Goal: Task Accomplishment & Management: Manage account settings

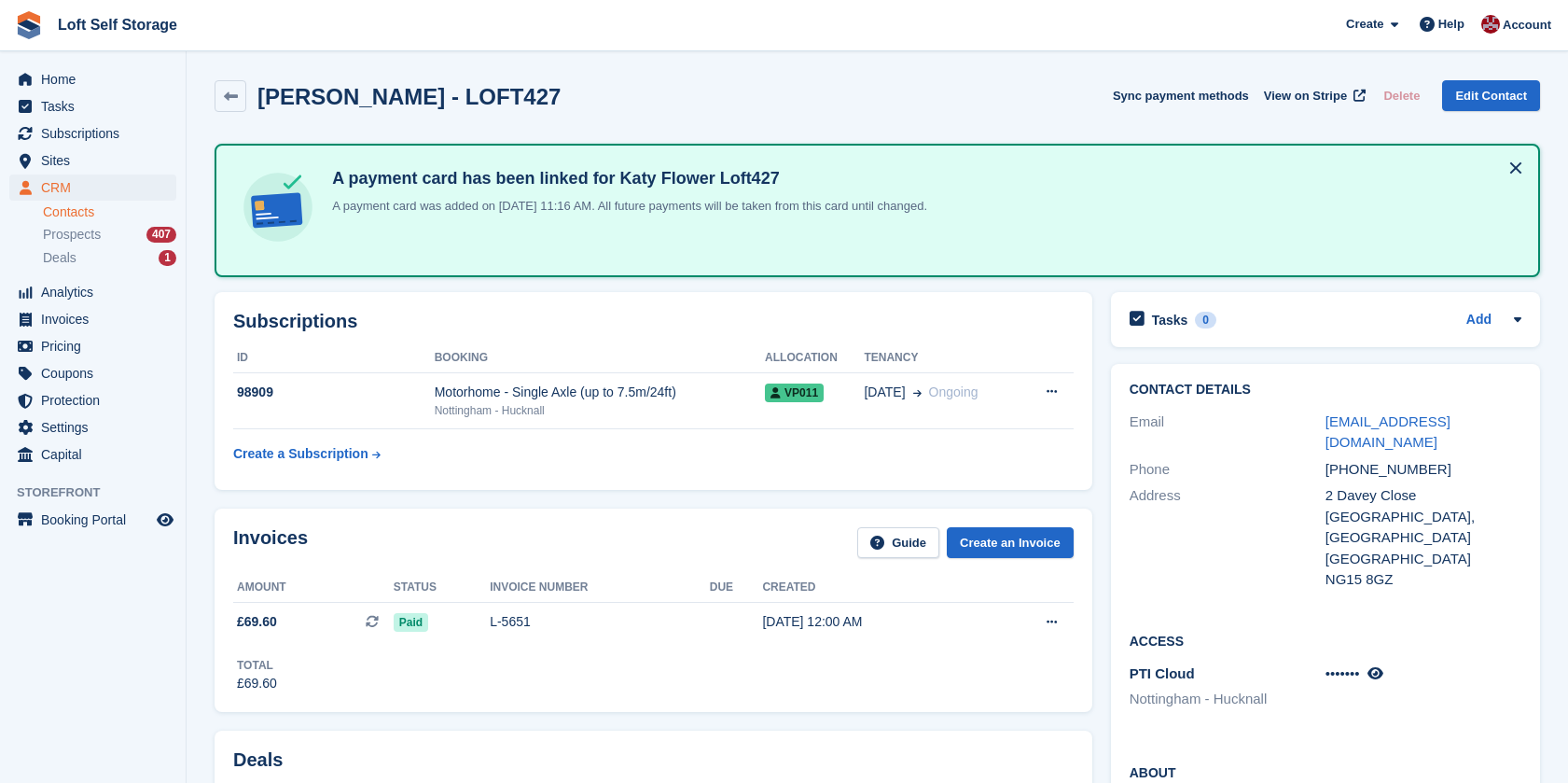
scroll to position [829, 0]
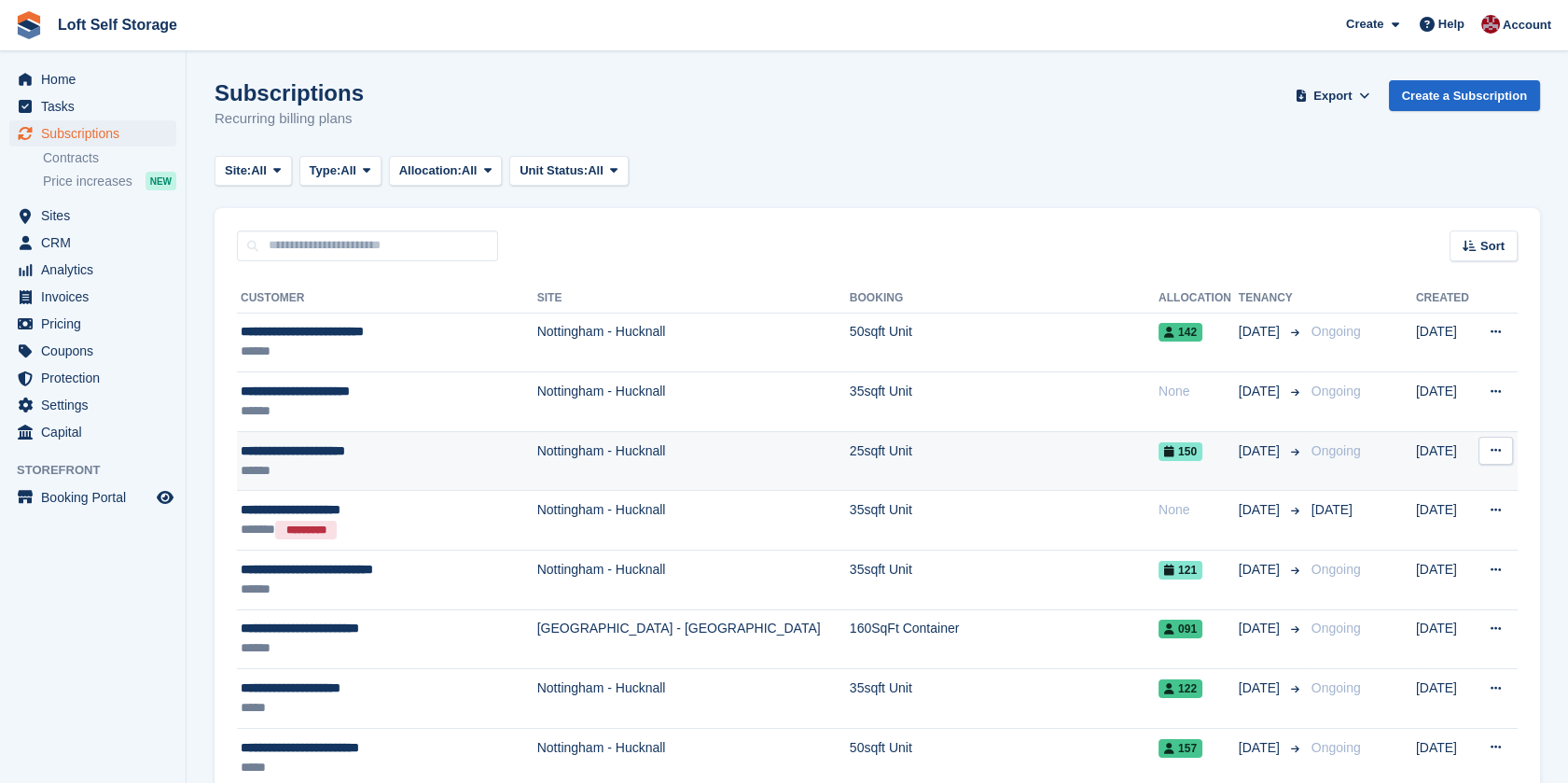
click at [308, 458] on div "**********" at bounding box center [375, 450] width 269 height 20
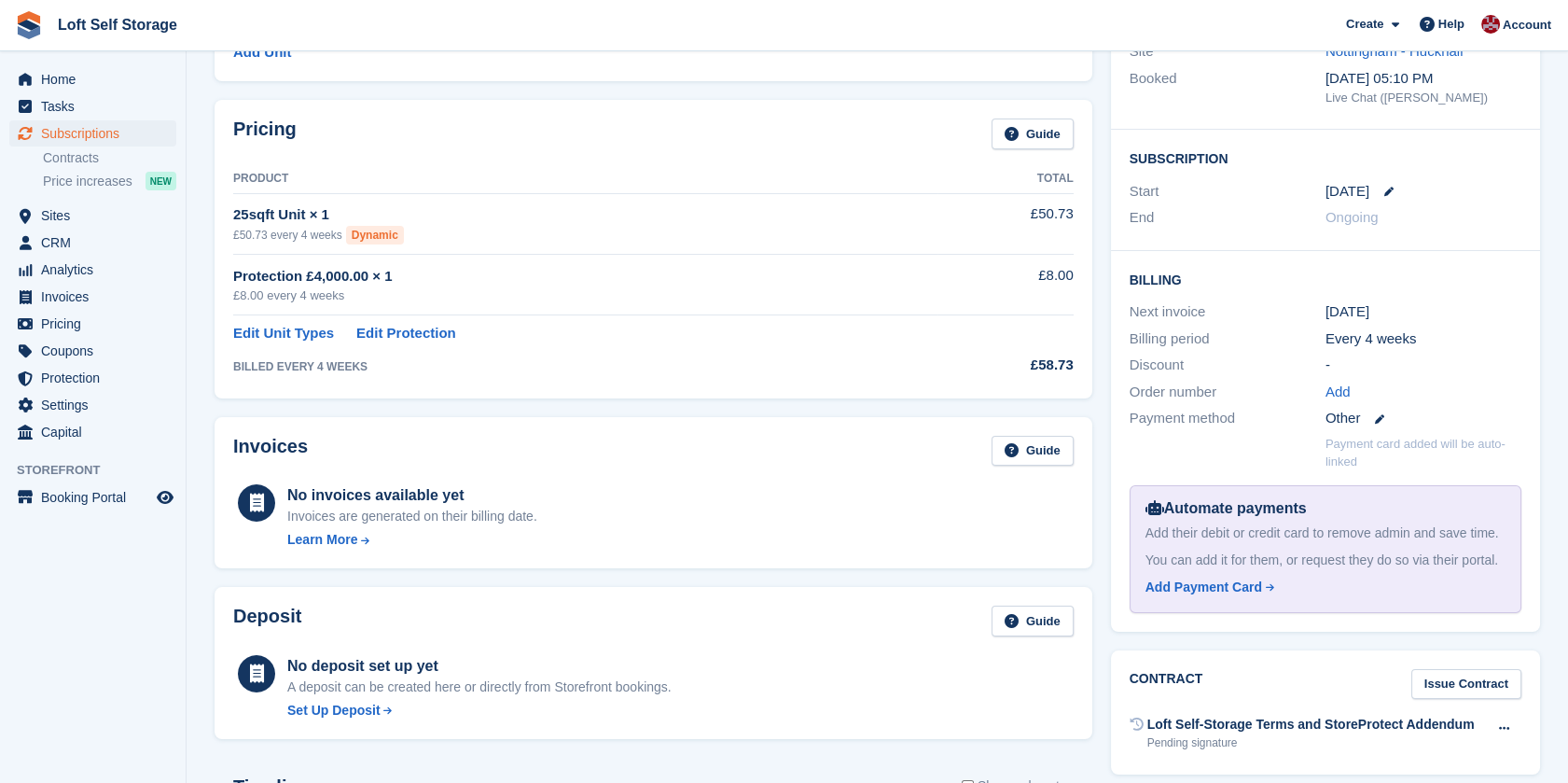
scroll to position [207, 0]
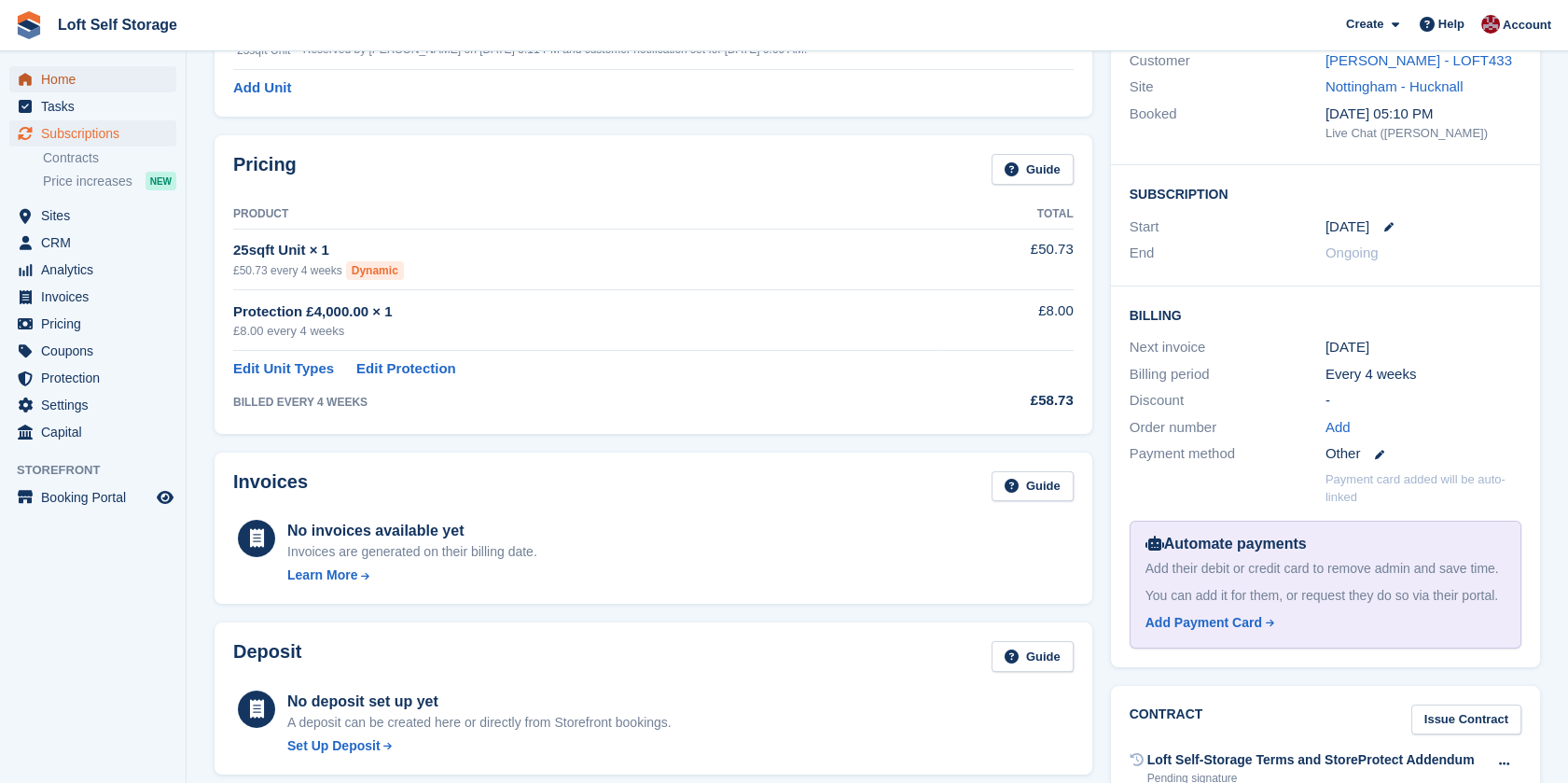
click at [135, 73] on span "Home" at bounding box center [97, 79] width 112 height 26
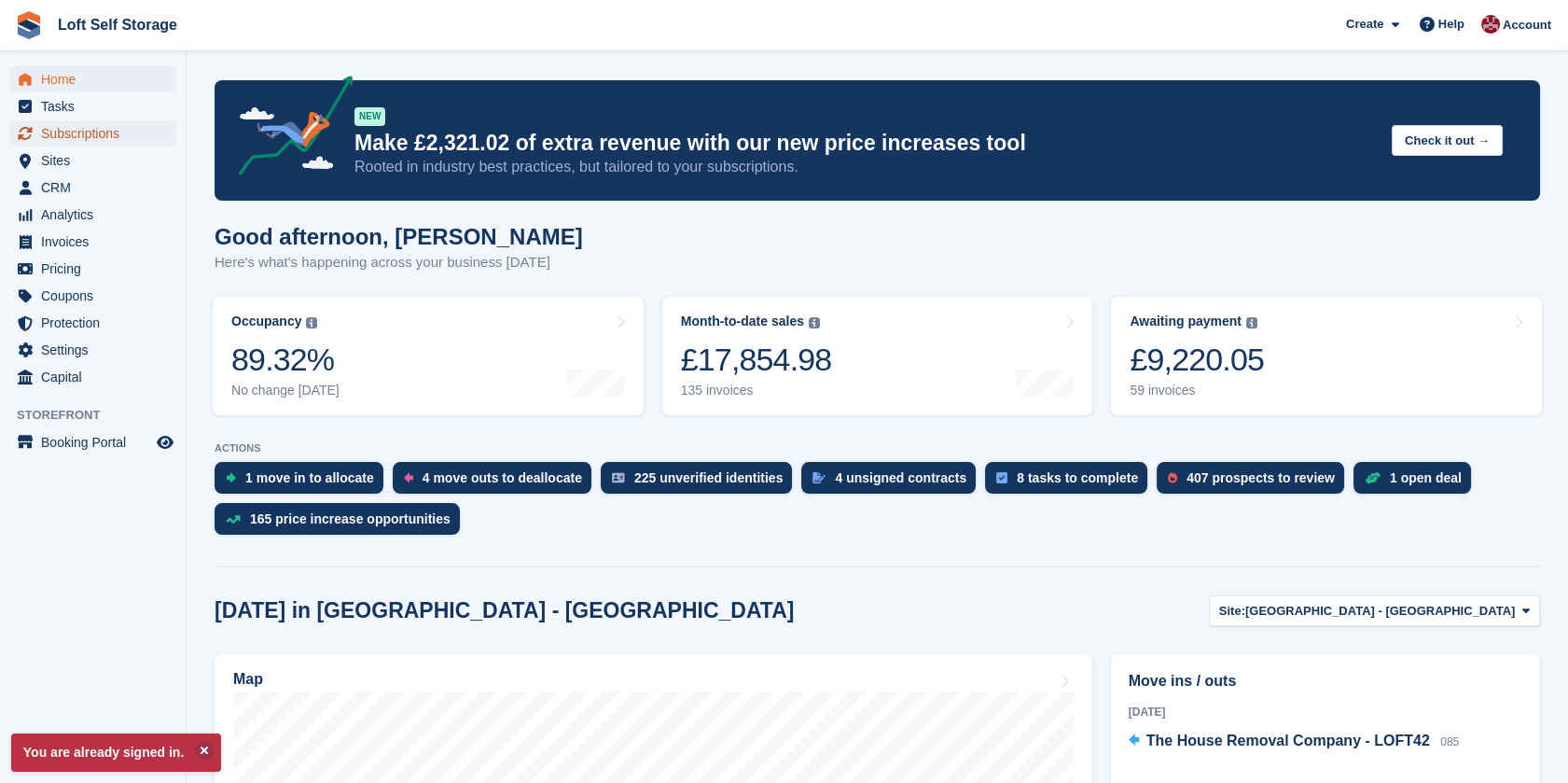
click at [75, 143] on span "Subscriptions" at bounding box center [97, 134] width 112 height 26
click at [65, 136] on span "Subscriptions" at bounding box center [97, 134] width 112 height 26
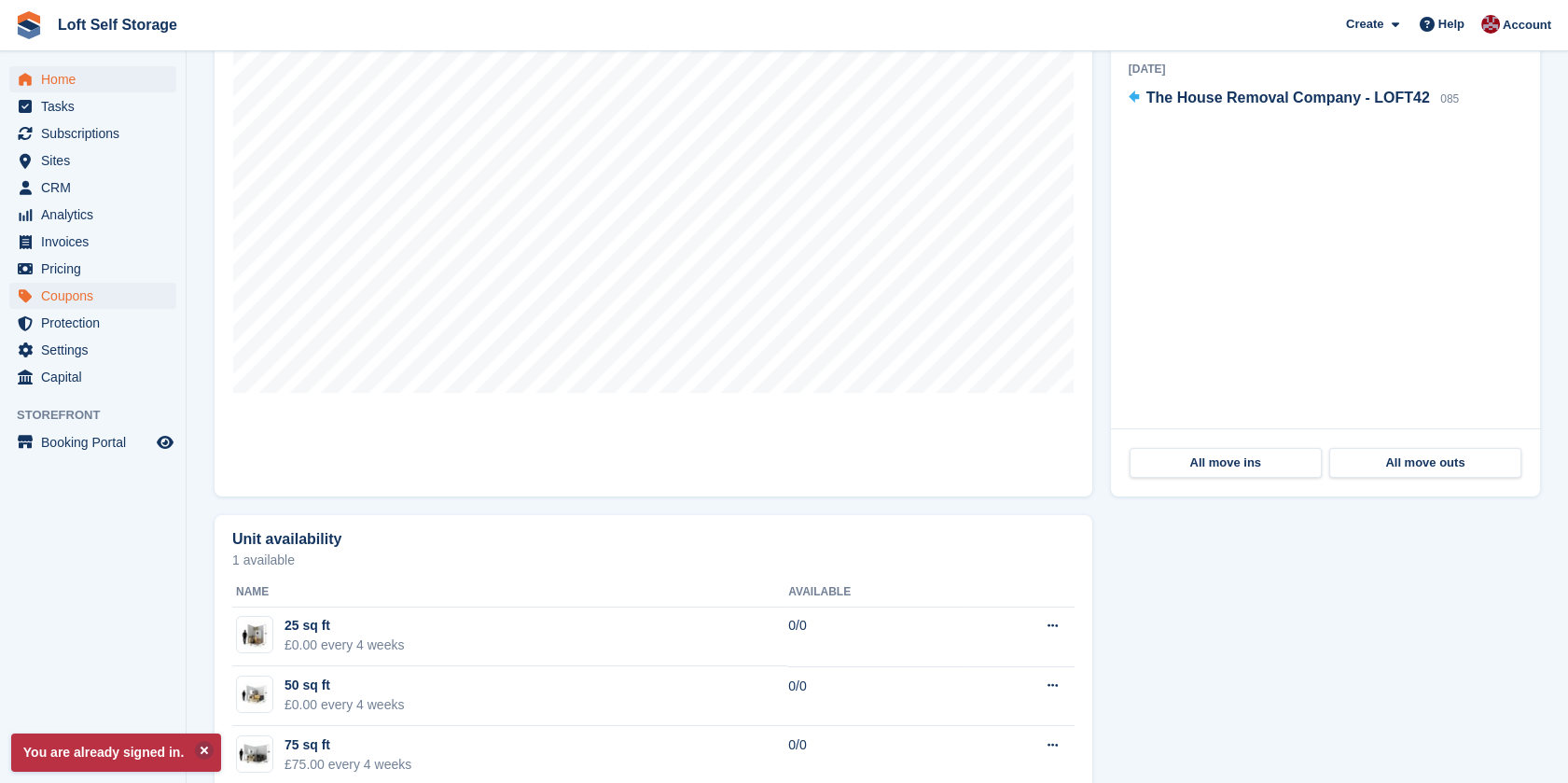
scroll to position [257, 0]
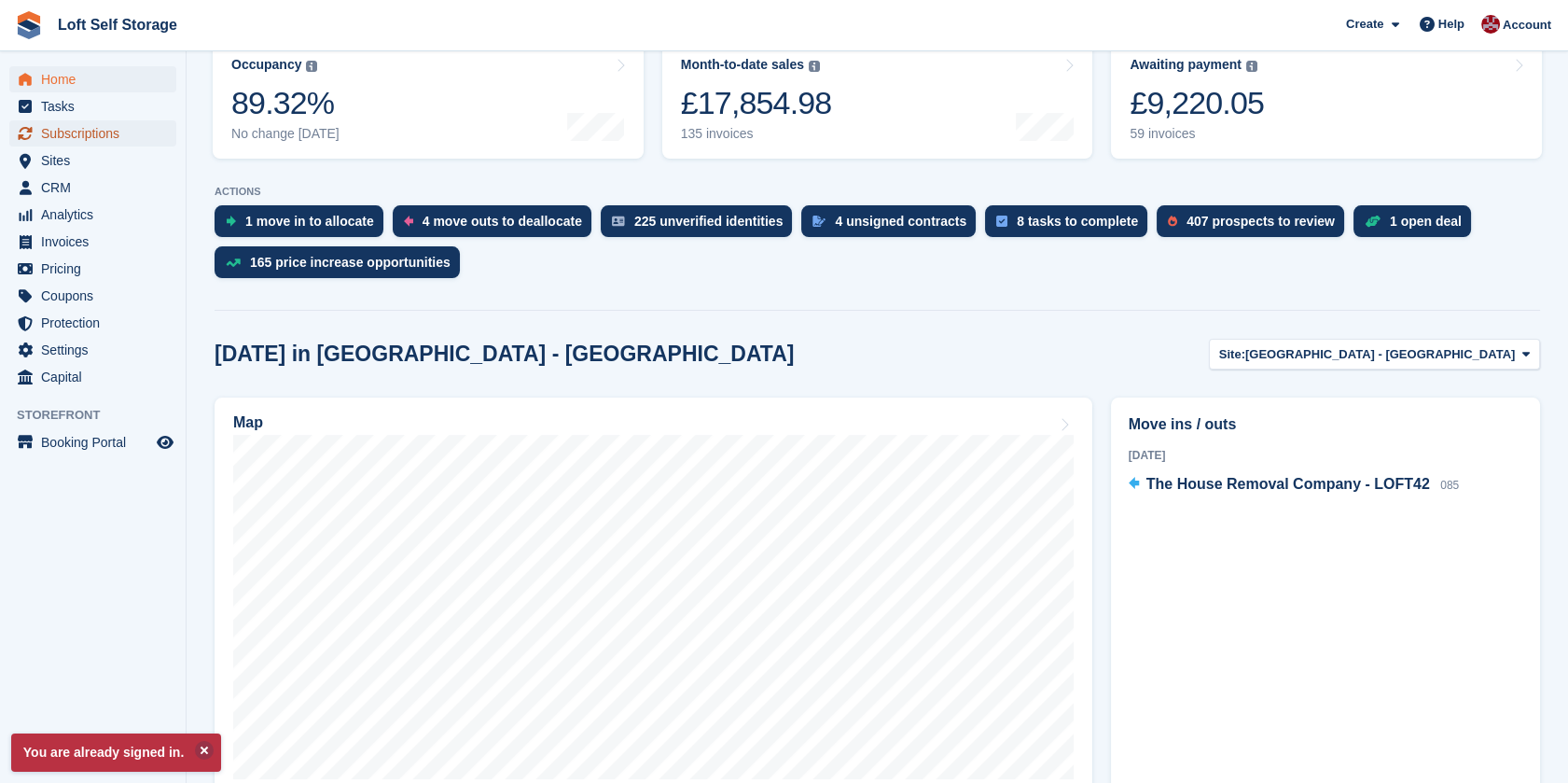
click at [62, 131] on span "Subscriptions" at bounding box center [97, 134] width 112 height 26
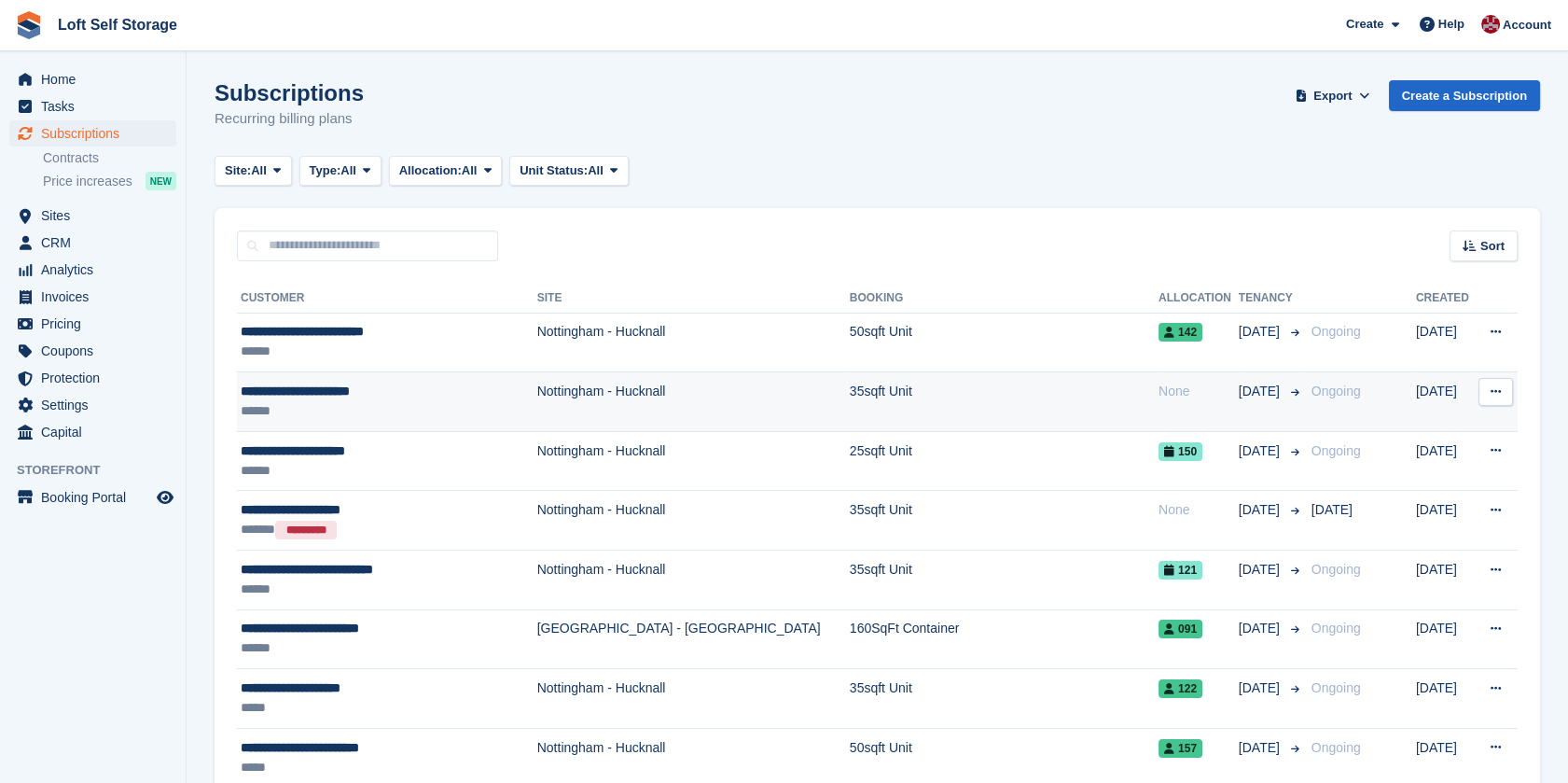
scroll to position [104, 0]
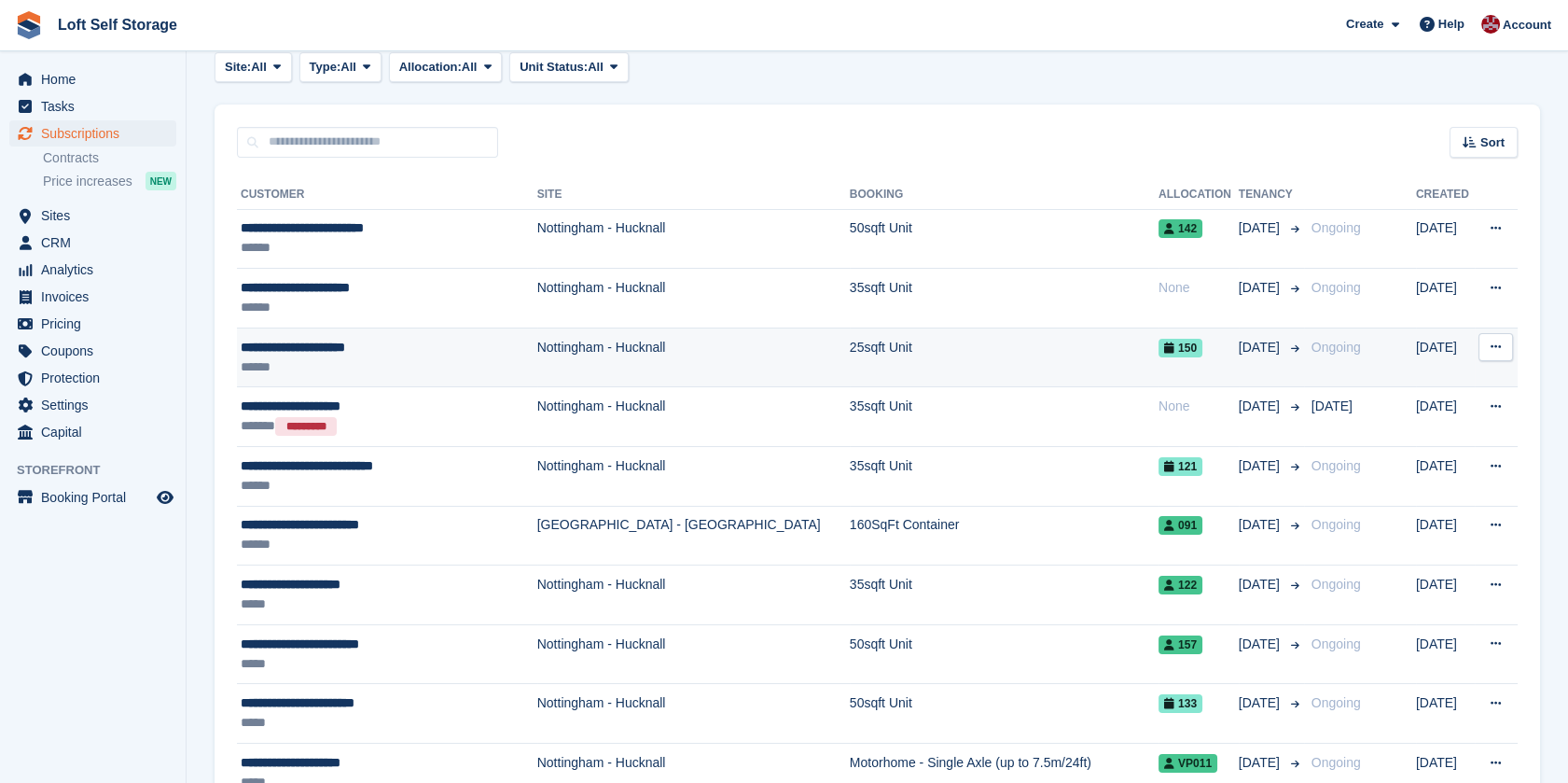
click at [281, 355] on div "**********" at bounding box center [375, 348] width 269 height 20
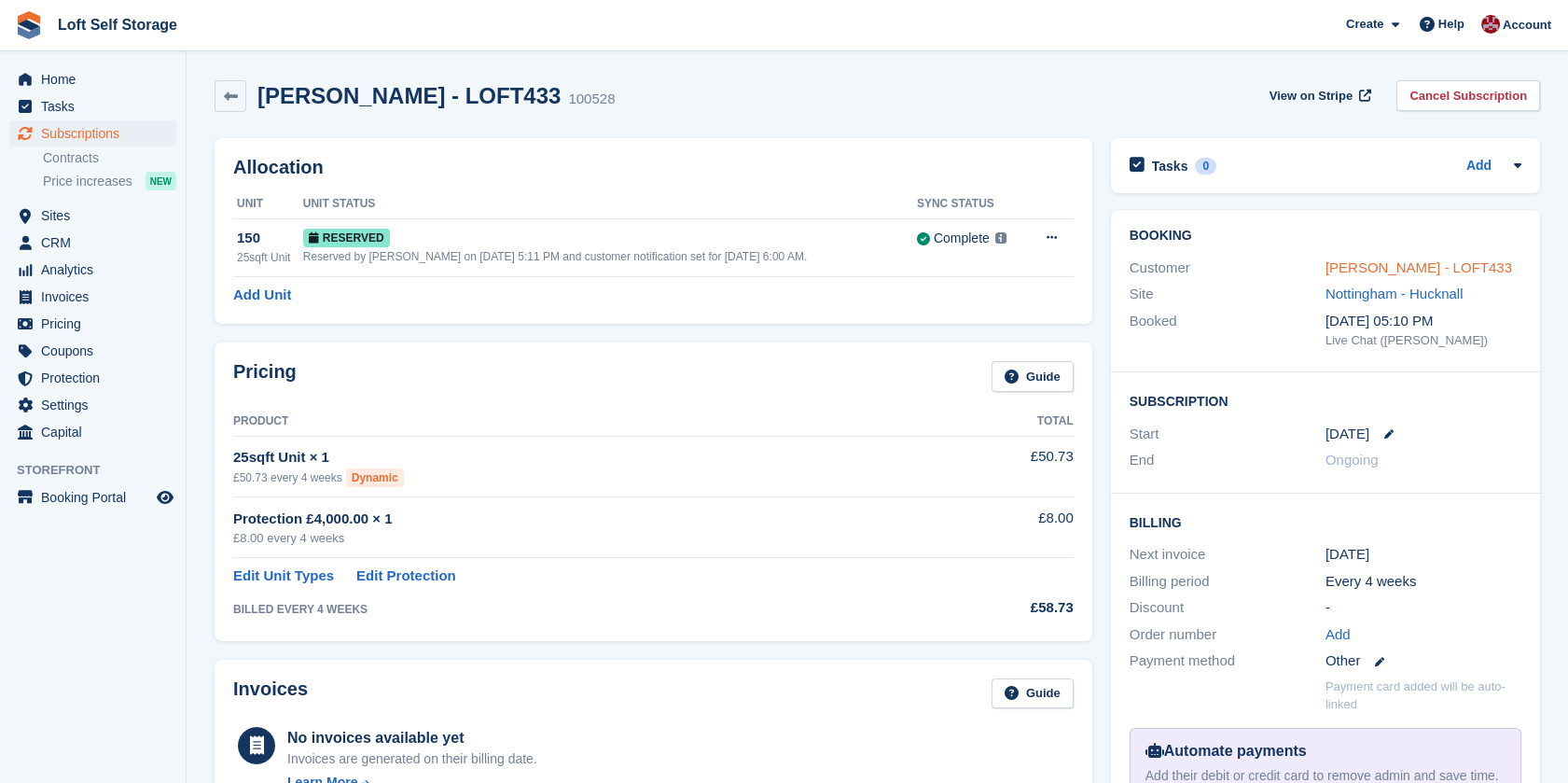
click at [1396, 266] on link "Miriam Swaby - LOFT433" at bounding box center [1419, 267] width 187 height 16
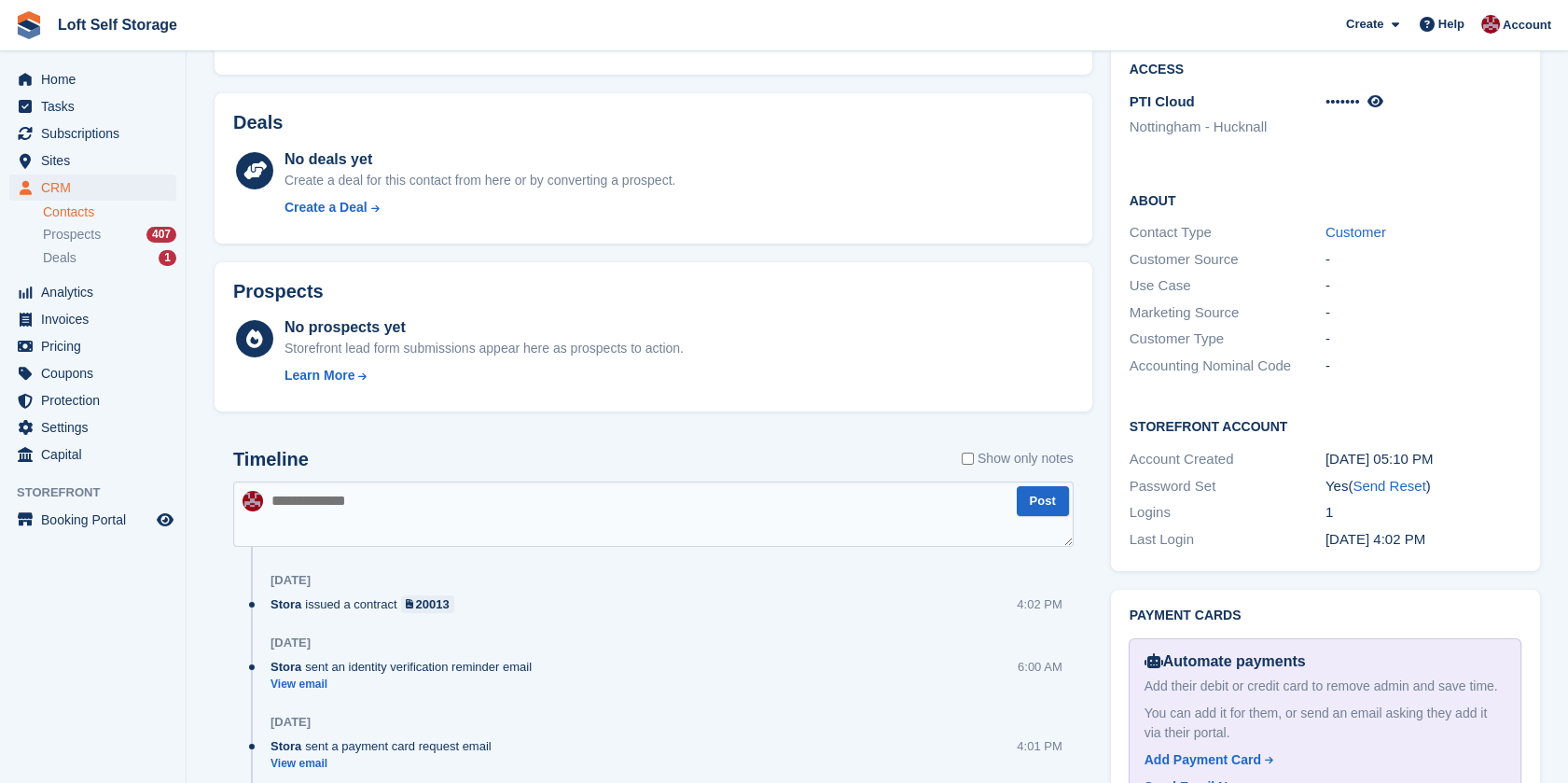
scroll to position [621, 0]
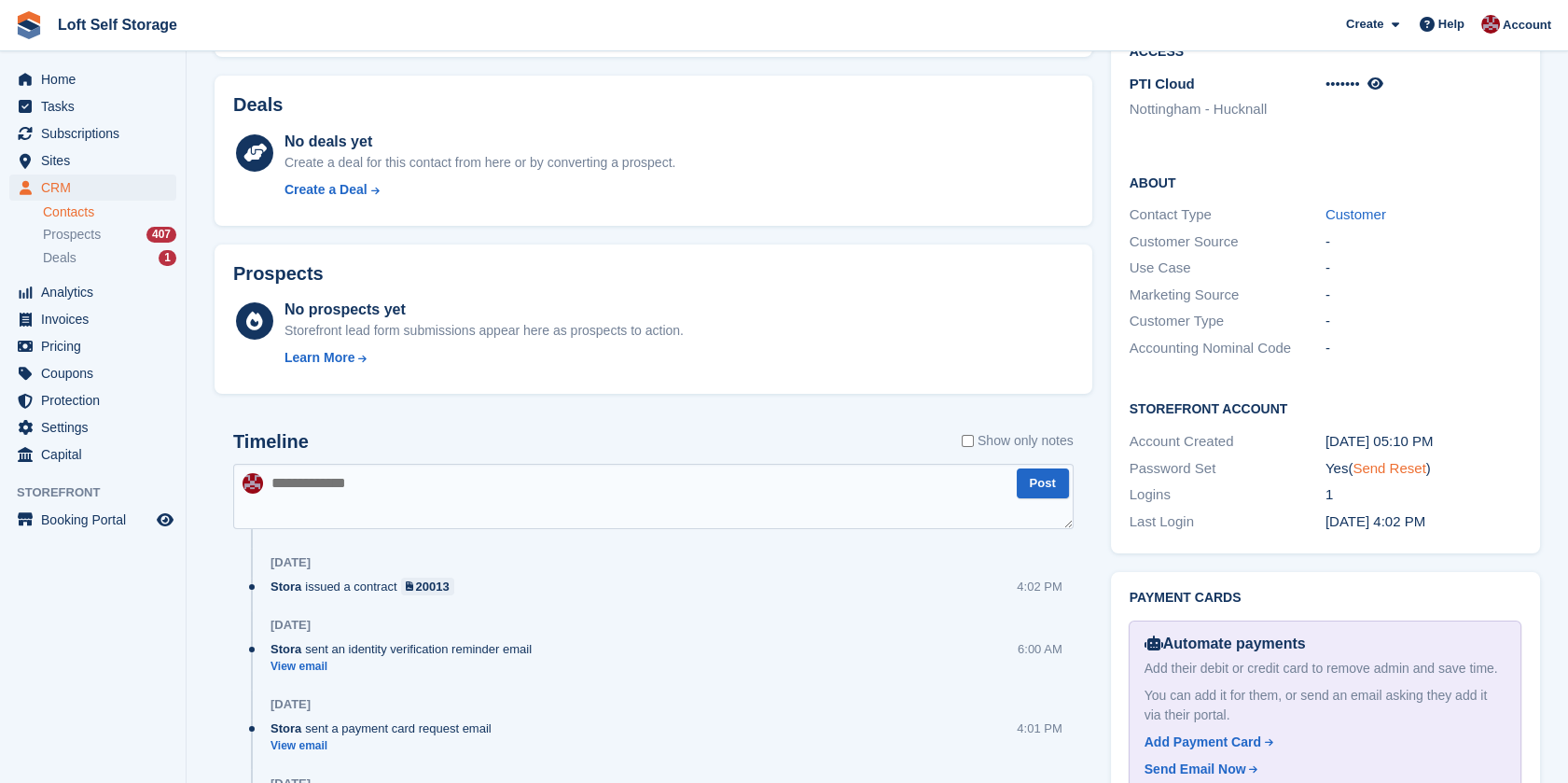
click at [1382, 460] on link "Send Reset" at bounding box center [1389, 467] width 73 height 16
click at [96, 74] on span "Home" at bounding box center [97, 79] width 112 height 26
